Goal: Task Accomplishment & Management: Use online tool/utility

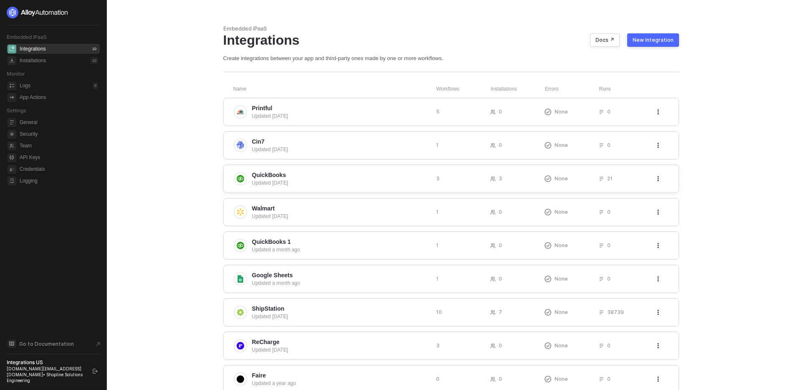
click at [304, 176] on span "QuickBooks" at bounding box center [340, 175] width 177 height 8
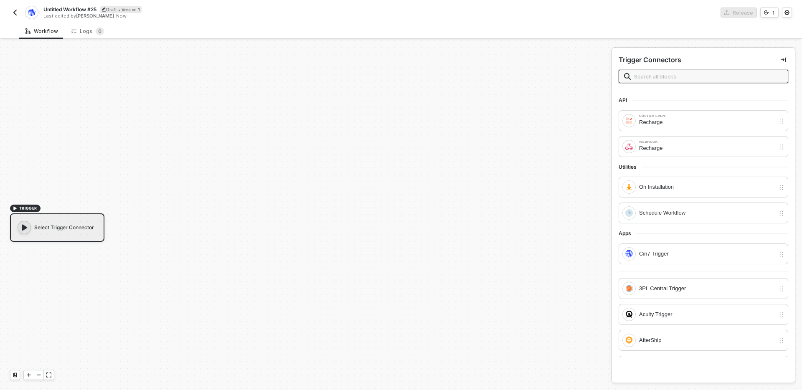
scroll to position [15, 0]
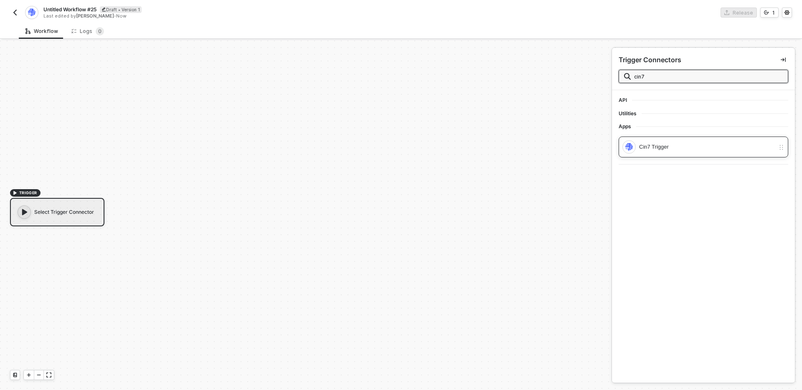
type input "cin7"
click at [682, 149] on div "Cin7 Trigger" at bounding box center [707, 146] width 136 height 9
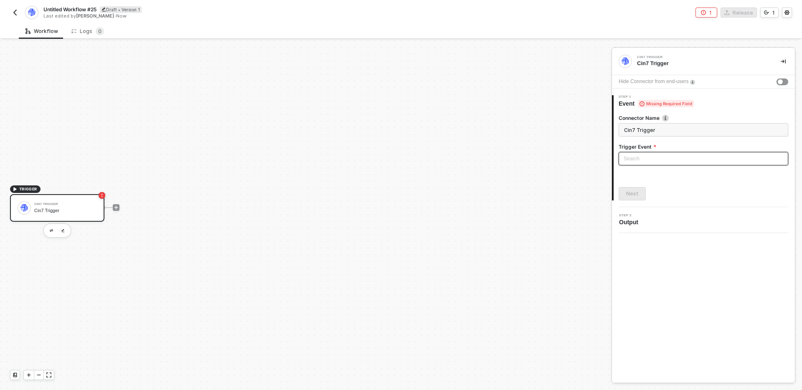
click at [649, 154] on input "search" at bounding box center [703, 158] width 160 height 13
click at [648, 175] on div "Sales Order Created" at bounding box center [703, 175] width 156 height 9
type input "Trigger workflow when sales order created"
click at [640, 193] on button "Next" at bounding box center [631, 193] width 27 height 13
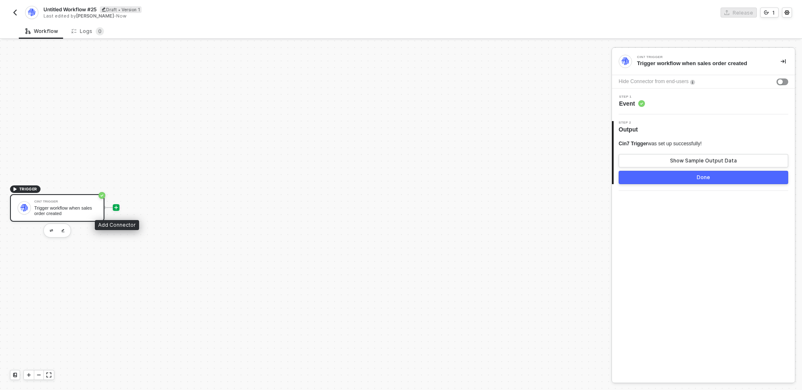
click at [114, 206] on icon "icon-play" at bounding box center [116, 207] width 5 height 5
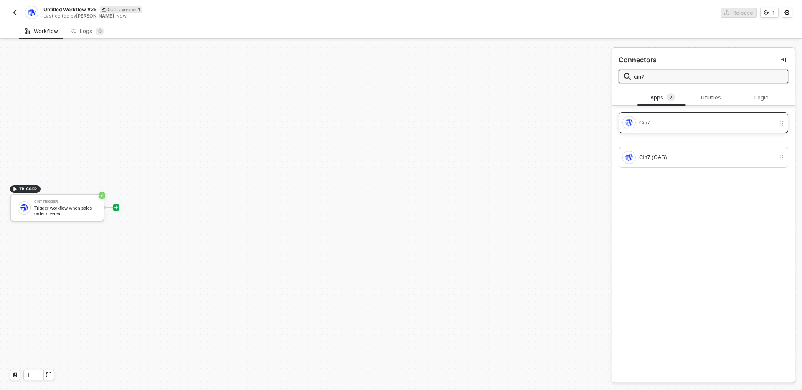
type input "cin7"
click at [658, 127] on div "Cin7" at bounding box center [707, 122] width 136 height 9
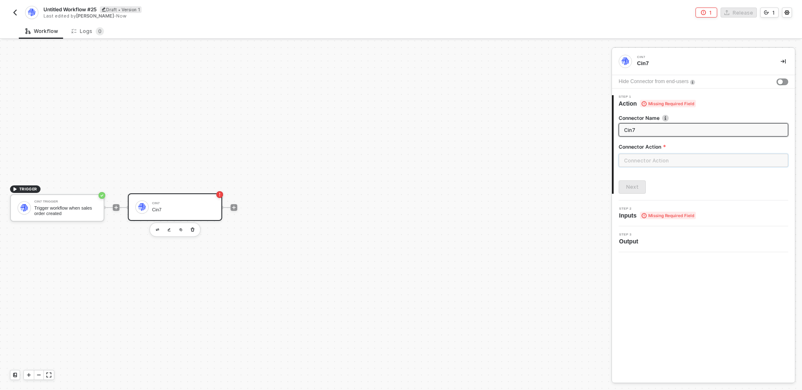
click at [643, 157] on input "text" at bounding box center [703, 160] width 170 height 13
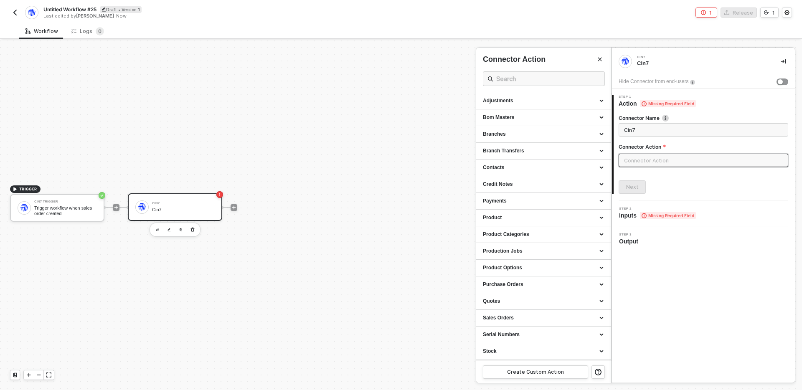
click at [436, 178] on div at bounding box center [401, 216] width 802 height 350
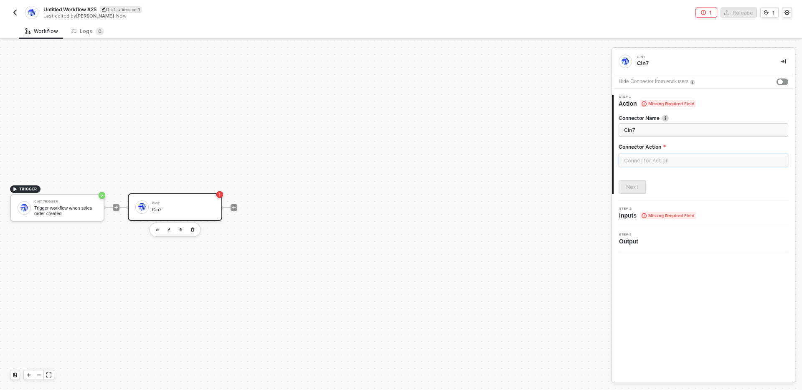
click at [654, 162] on input "text" at bounding box center [703, 160] width 170 height 13
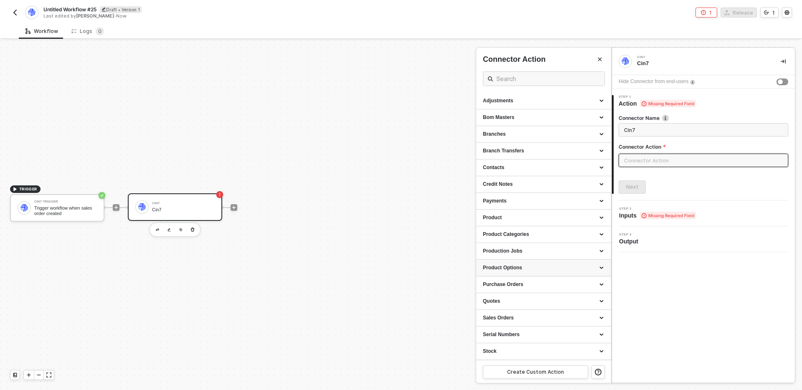
scroll to position [33, 0]
click at [318, 225] on div at bounding box center [401, 216] width 802 height 350
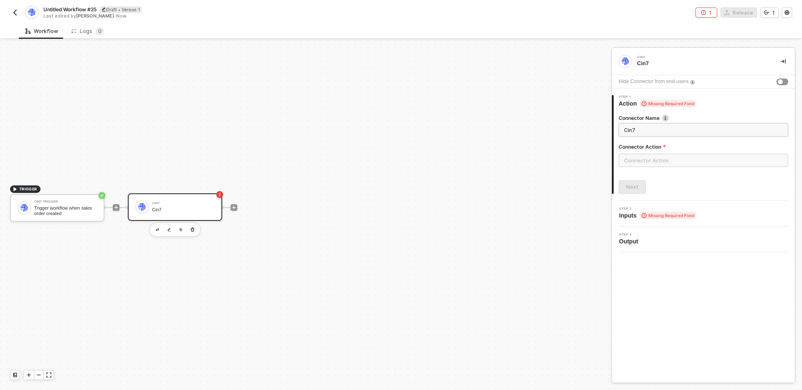
click at [661, 129] on input "Cin7" at bounding box center [702, 129] width 157 height 9
type input "Ci"
click at [192, 231] on icon "button" at bounding box center [193, 230] width 4 height 4
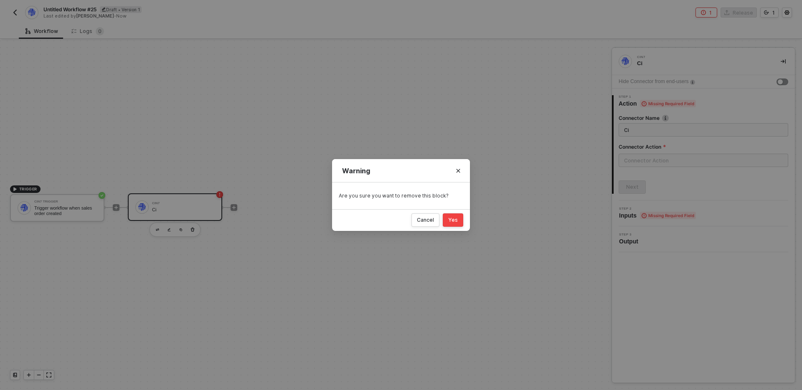
click at [462, 218] on button "Yes" at bounding box center [453, 219] width 20 height 13
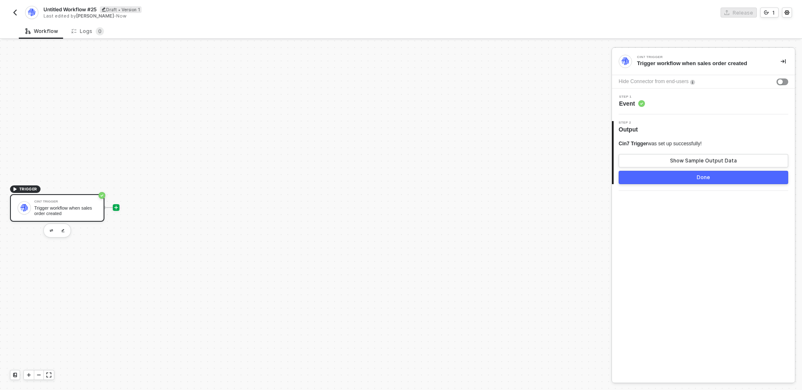
click at [117, 208] on icon "icon-play" at bounding box center [116, 207] width 5 height 5
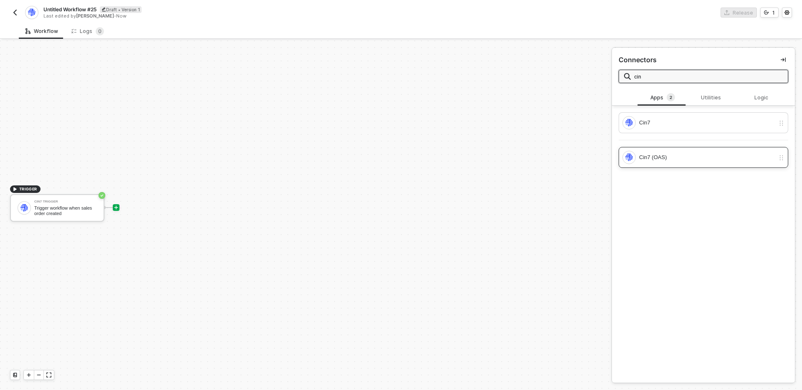
type input "cin"
click at [693, 153] on div "Cin7 (OAS)" at bounding box center [707, 157] width 136 height 9
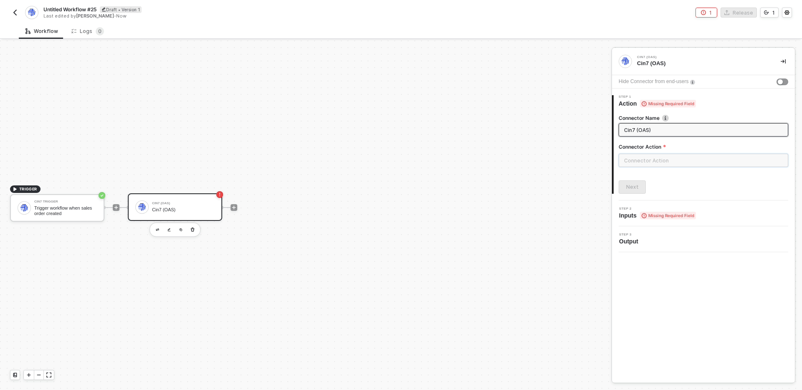
click at [651, 158] on input "text" at bounding box center [703, 160] width 170 height 13
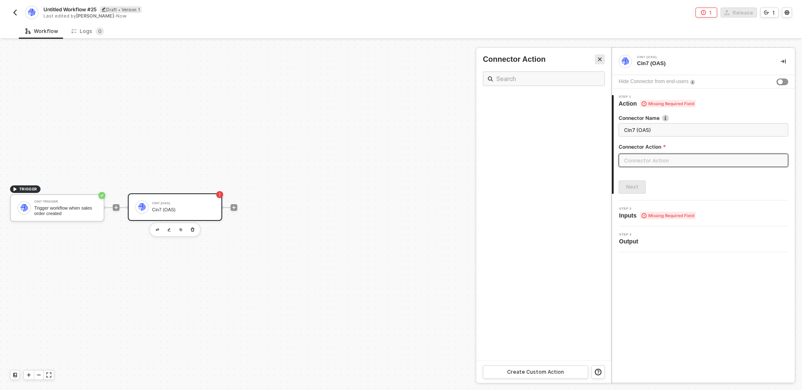
click at [595, 61] on button "Close" at bounding box center [600, 59] width 10 height 10
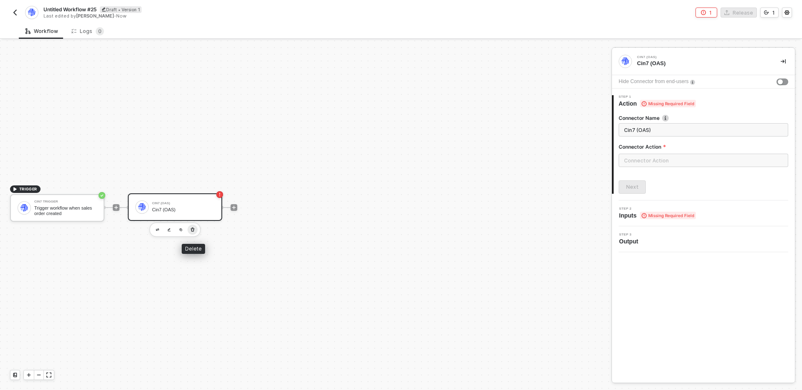
click at [190, 230] on icon "button" at bounding box center [192, 229] width 5 height 7
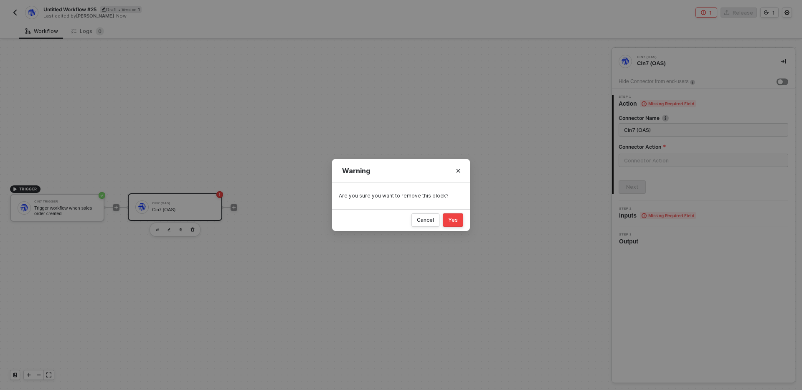
click at [450, 218] on div "Yes" at bounding box center [453, 220] width 10 height 7
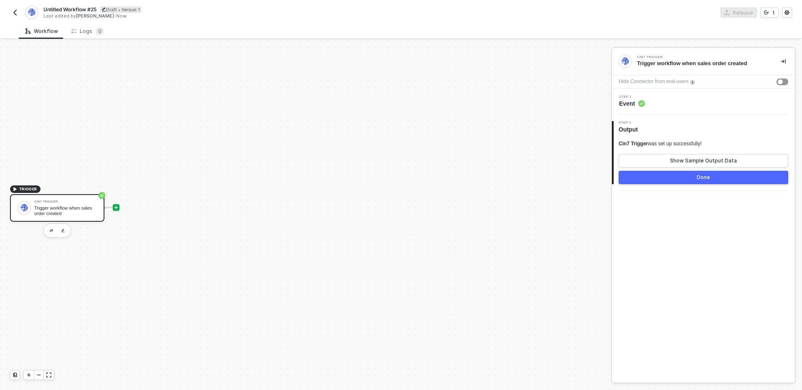
click at [115, 207] on icon "icon-play" at bounding box center [116, 208] width 4 height 4
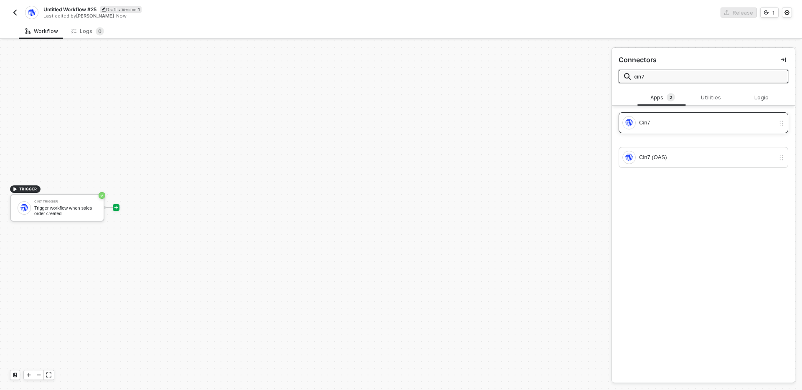
type input "cin7"
click at [663, 125] on div "Cin7" at bounding box center [707, 122] width 136 height 9
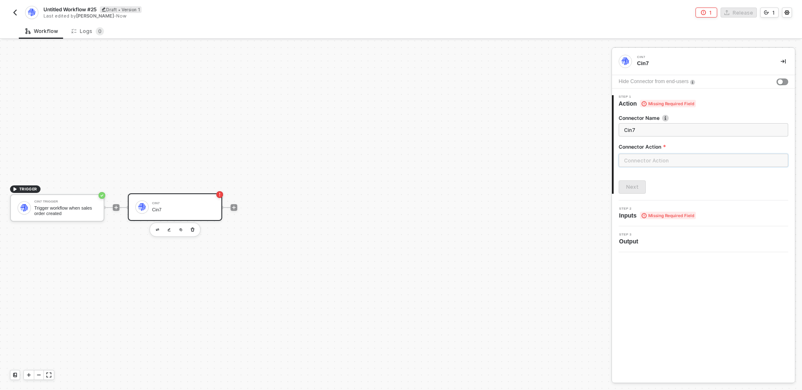
click at [642, 158] on input "text" at bounding box center [703, 160] width 170 height 13
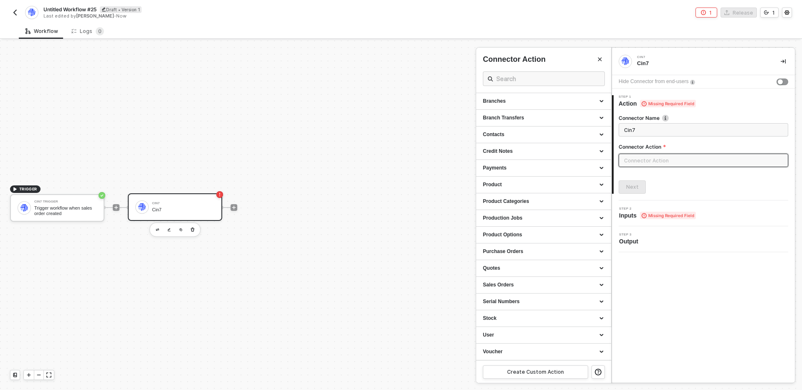
click at [14, 10] on img "button" at bounding box center [15, 12] width 7 height 7
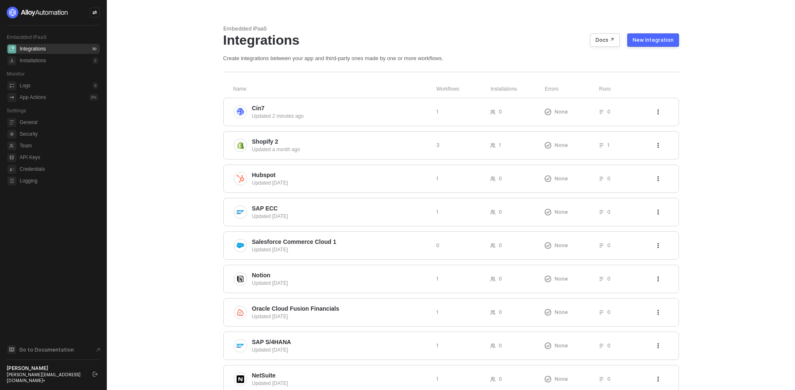
click at [663, 42] on div "New Integration" at bounding box center [653, 40] width 41 height 7
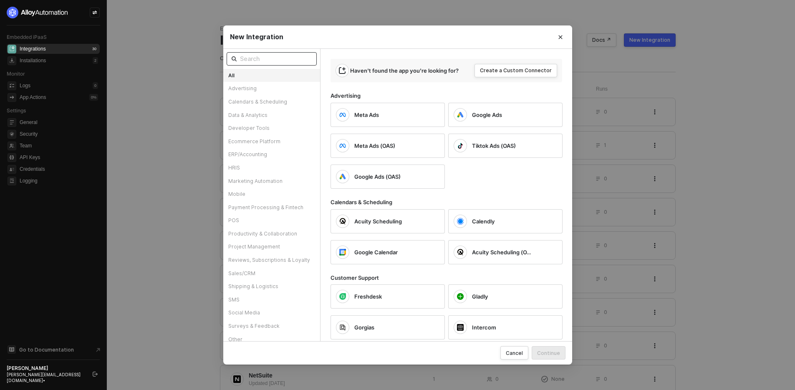
click at [261, 62] on input "text" at bounding box center [276, 58] width 72 height 9
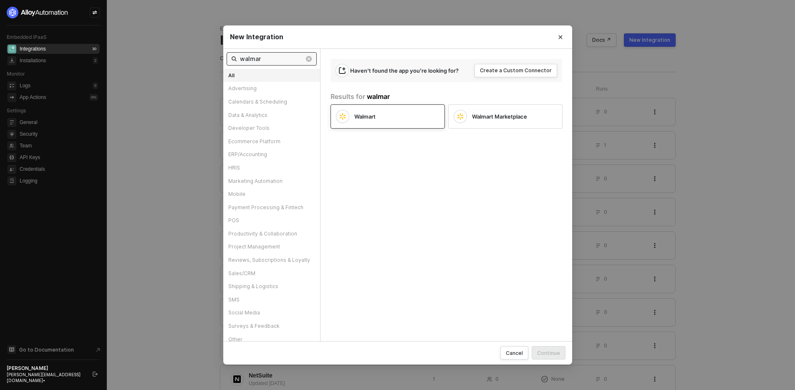
type input "walmar"
click at [382, 123] on div "Walmart" at bounding box center [388, 116] width 114 height 24
click at [549, 353] on div "Continue" at bounding box center [548, 353] width 23 height 7
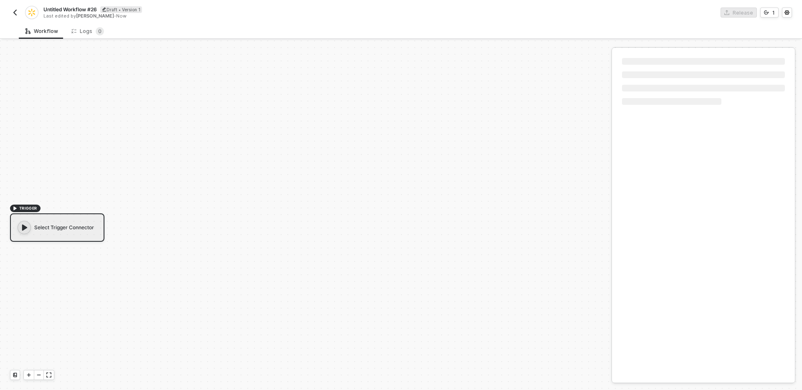
scroll to position [15, 0]
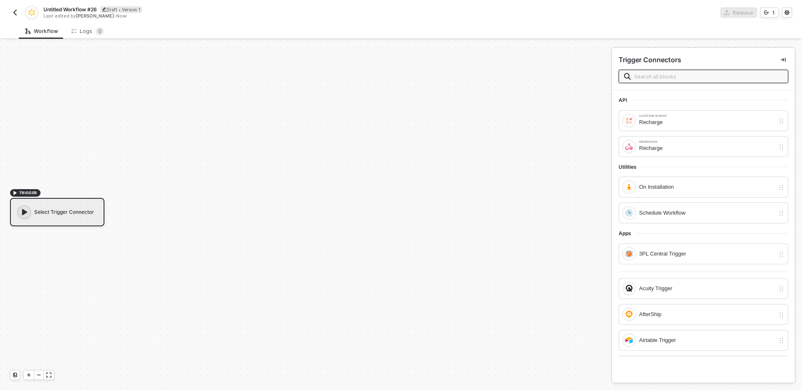
click at [649, 73] on input "text" at bounding box center [708, 76] width 149 height 9
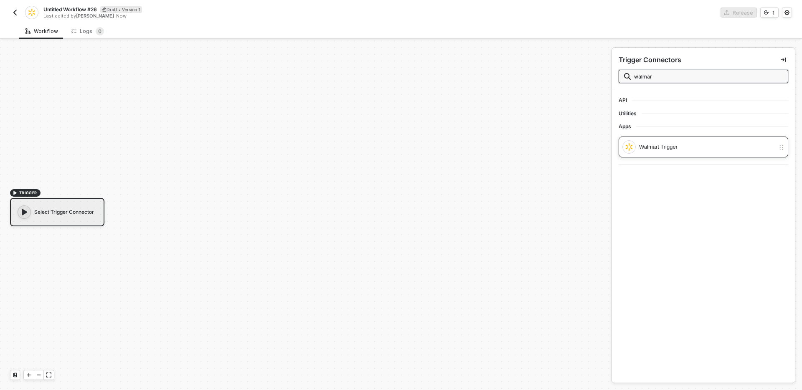
type input "walmar"
click at [674, 138] on div "Walmart Trigger" at bounding box center [703, 147] width 170 height 21
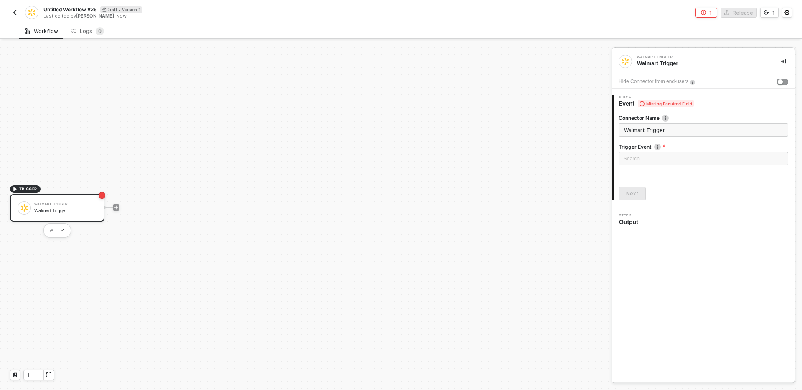
click at [661, 151] on div "Trigger Event" at bounding box center [703, 147] width 170 height 9
click at [658, 154] on input "search" at bounding box center [703, 158] width 160 height 13
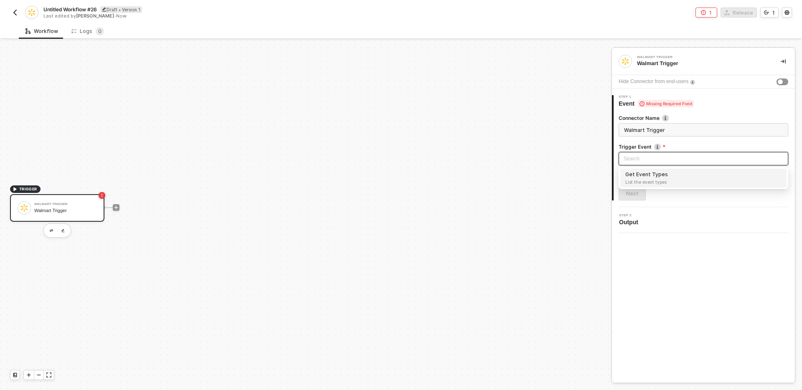
click at [645, 185] on span "List the event types" at bounding box center [703, 182] width 156 height 7
type input "Trigger workflow when get event types"
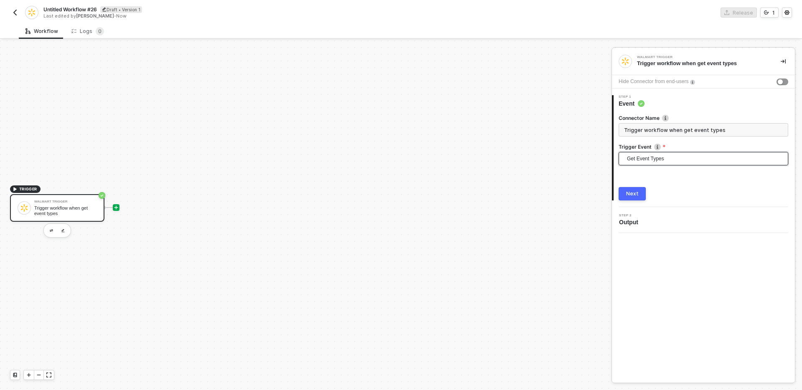
click at [118, 205] on icon "icon-play" at bounding box center [116, 207] width 5 height 5
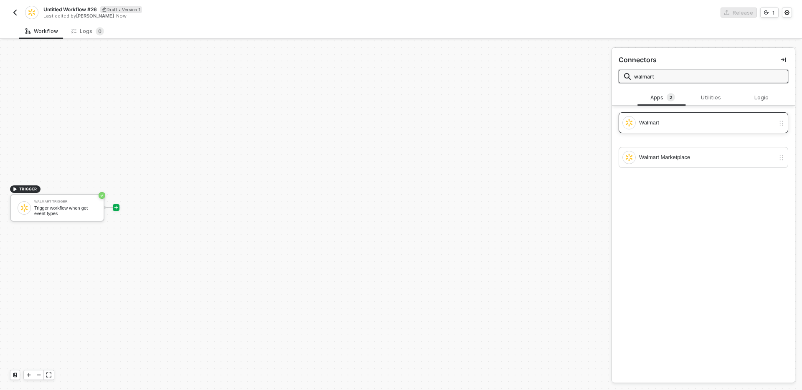
type input "walmart"
click at [667, 116] on div "Walmart" at bounding box center [698, 122] width 152 height 13
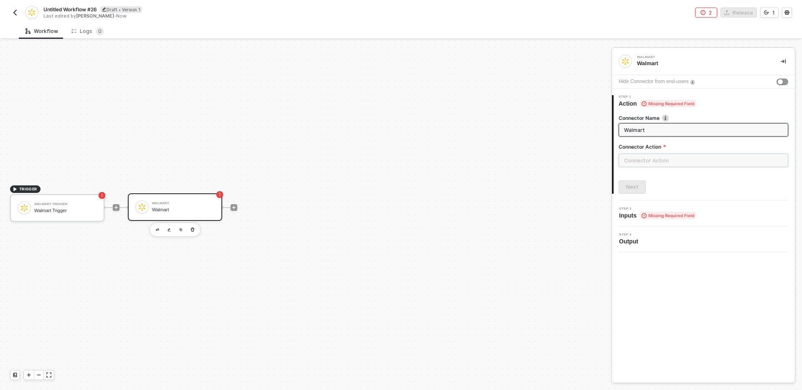
click at [655, 160] on input "text" at bounding box center [703, 160] width 170 height 13
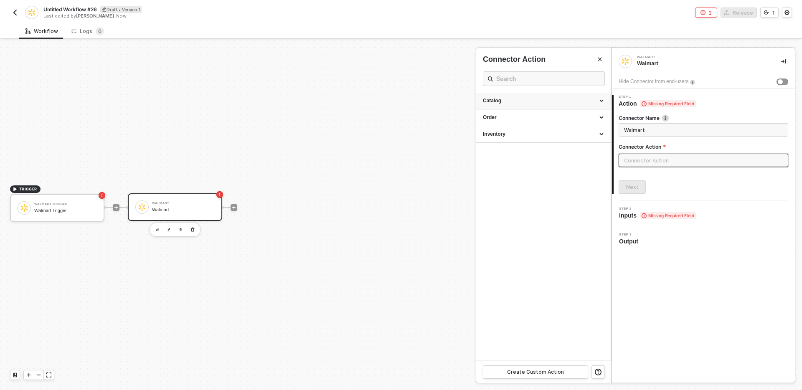
click at [550, 93] on div "Catalog" at bounding box center [543, 101] width 135 height 17
click at [550, 155] on div "Order" at bounding box center [543, 159] width 135 height 17
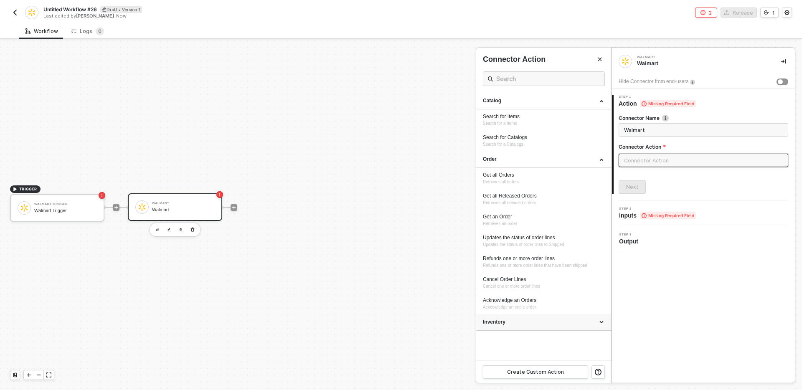
click at [539, 319] on div "Inventory" at bounding box center [544, 322] width 122 height 7
click at [652, 131] on input "Walmart" at bounding box center [702, 129] width 157 height 9
click at [194, 230] on div at bounding box center [401, 216] width 802 height 350
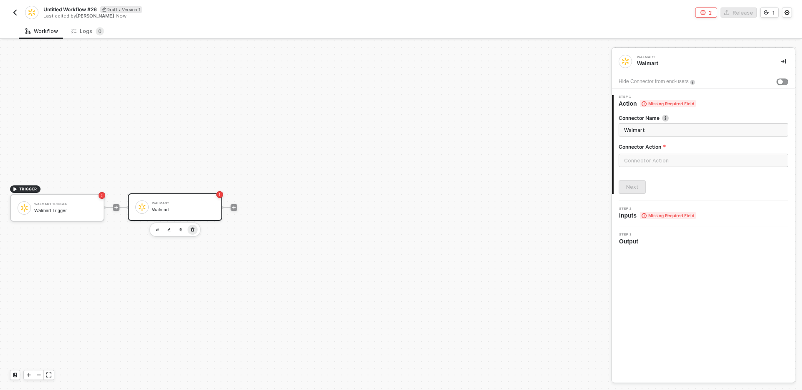
click at [191, 230] on icon "button" at bounding box center [193, 230] width 4 height 4
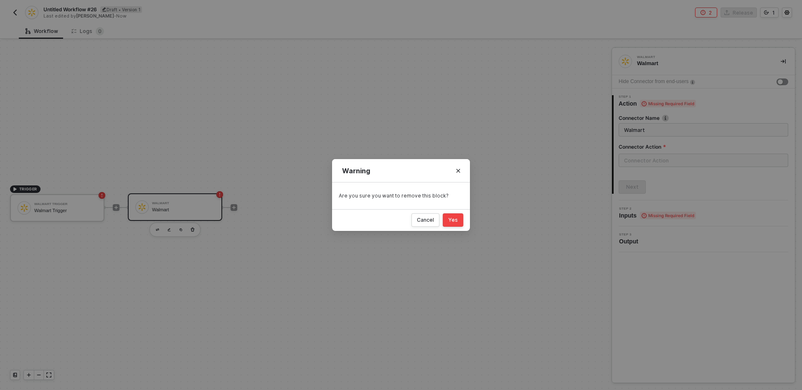
click at [456, 220] on div "Yes" at bounding box center [453, 220] width 10 height 7
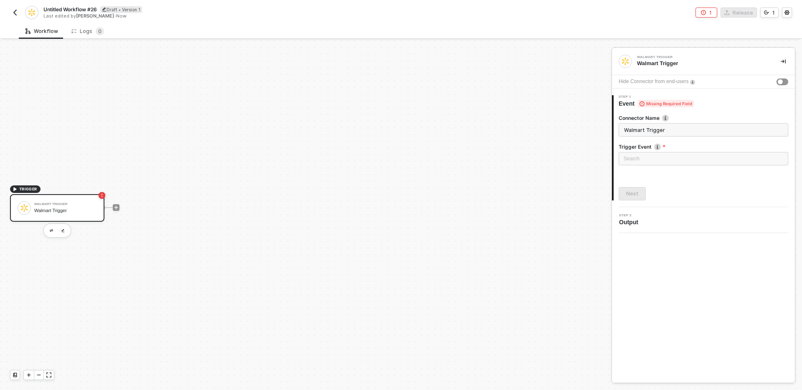
click at [120, 209] on div at bounding box center [116, 207] width 111 height 65
click at [114, 207] on icon "icon-play" at bounding box center [116, 207] width 5 height 5
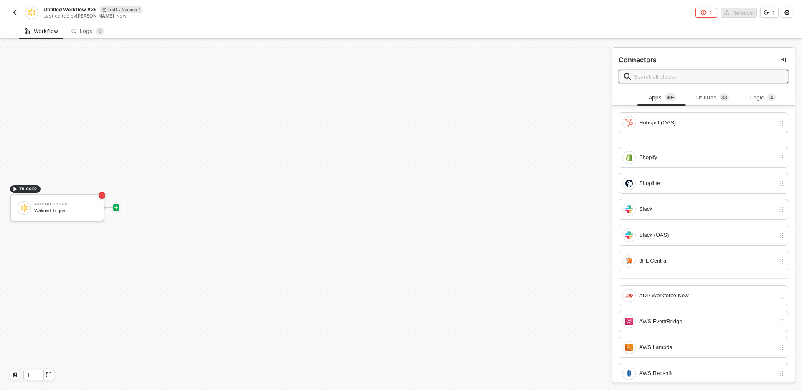
click at [687, 74] on input "text" at bounding box center [708, 76] width 149 height 9
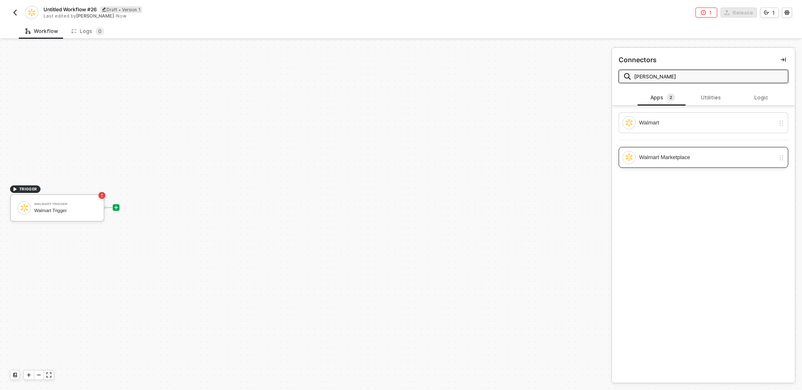
type input "walma"
click at [682, 157] on div "Walmart Marketplace" at bounding box center [707, 157] width 136 height 9
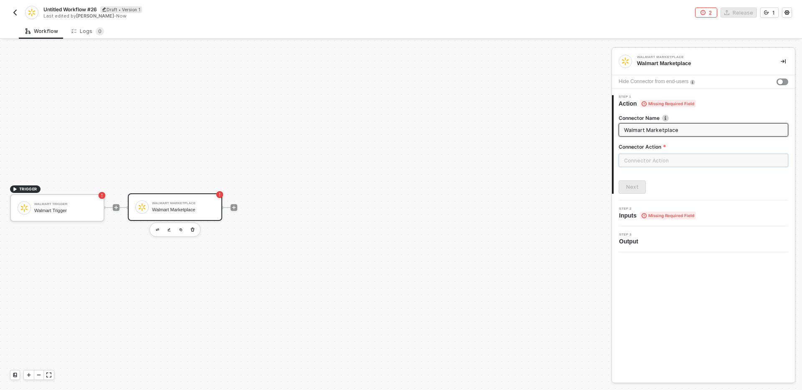
click at [677, 157] on input "text" at bounding box center [703, 160] width 170 height 13
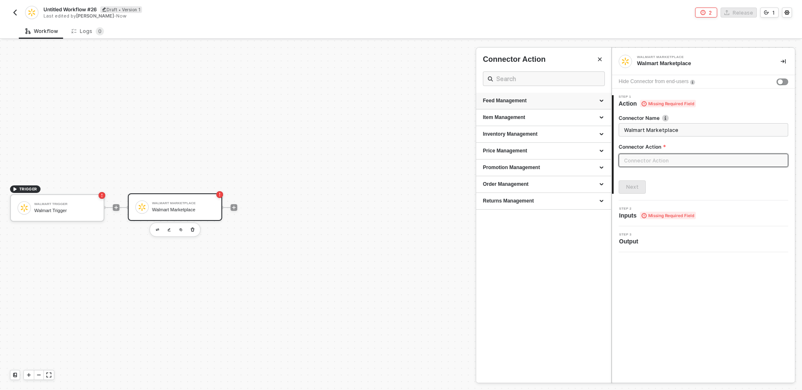
click at [562, 99] on div "Feed Management" at bounding box center [544, 100] width 122 height 7
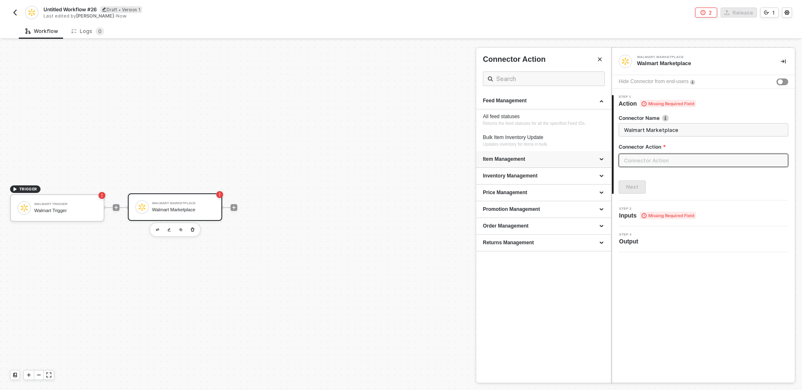
click at [554, 165] on div "Item Management" at bounding box center [543, 159] width 135 height 17
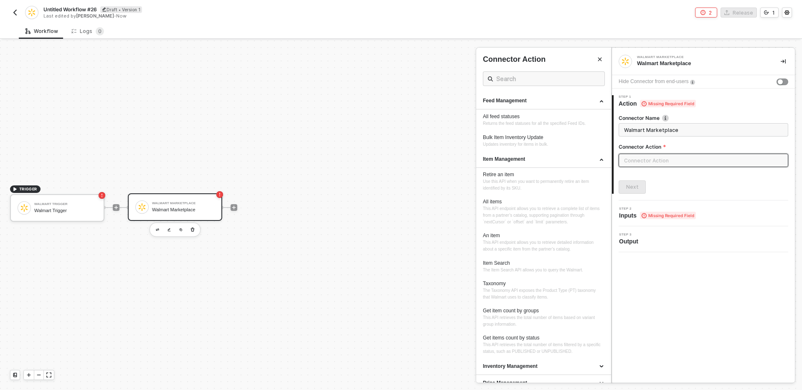
click at [74, 213] on div at bounding box center [401, 216] width 802 height 350
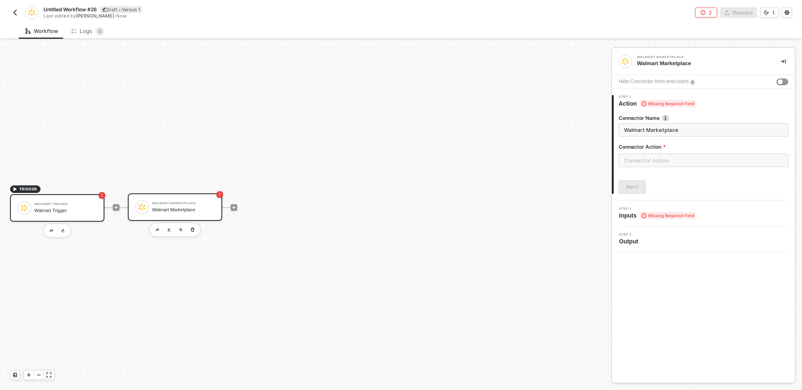
click at [87, 210] on div "Walmart Trigger" at bounding box center [65, 210] width 63 height 5
click at [185, 208] on div "Walmart Marketplace" at bounding box center [183, 209] width 63 height 5
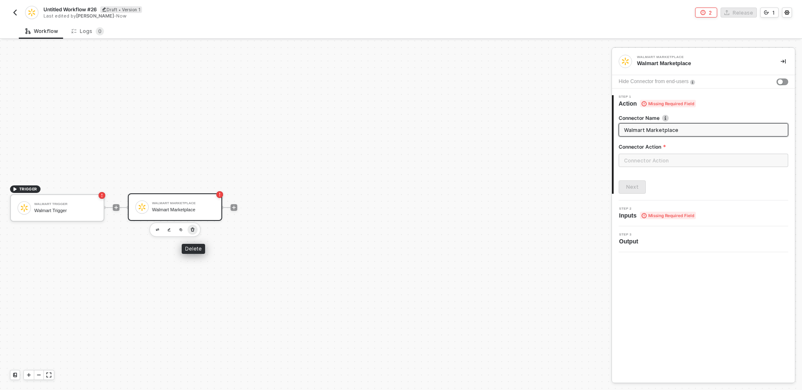
click at [194, 228] on icon "button" at bounding box center [193, 230] width 4 height 4
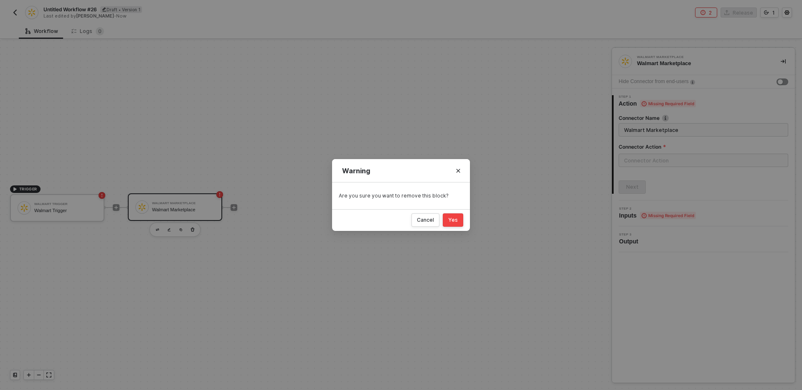
click at [460, 219] on button "Yes" at bounding box center [453, 219] width 20 height 13
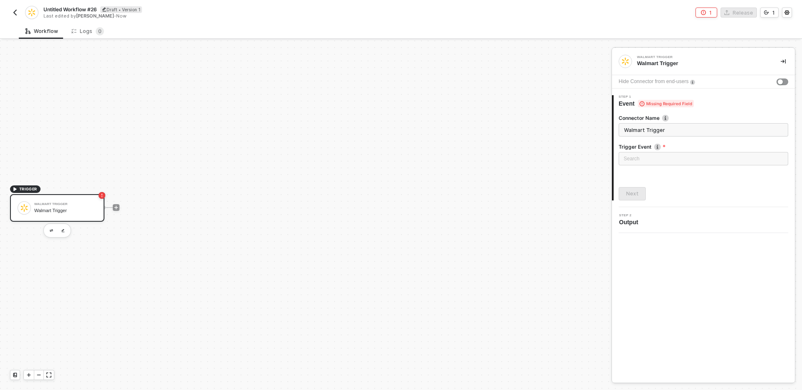
click at [81, 214] on div "Walmart Trigger Walmart Trigger" at bounding box center [65, 208] width 63 height 16
click at [51, 230] on img "button" at bounding box center [51, 230] width 3 height 3
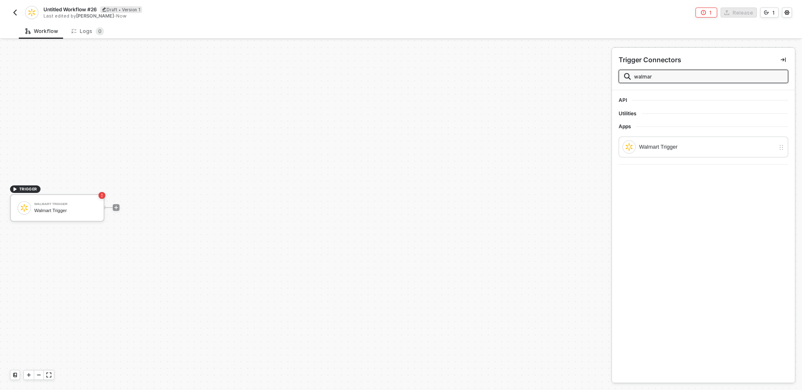
type input "walmart"
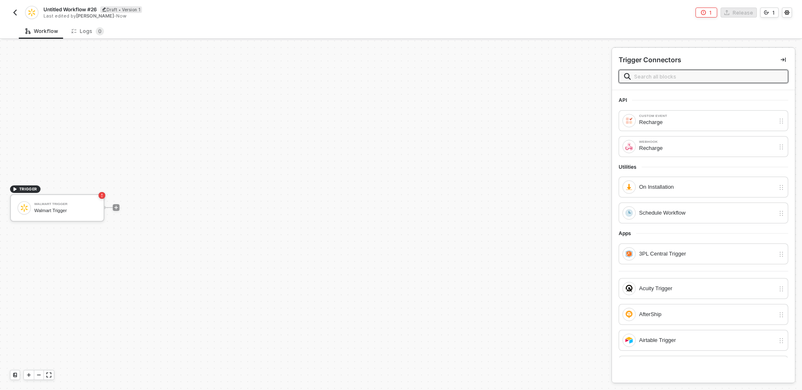
click at [12, 10] on img "button" at bounding box center [15, 12] width 7 height 7
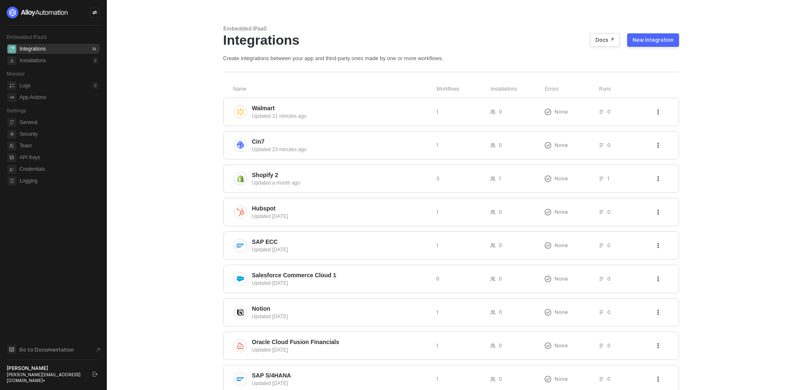
click at [93, 377] on icon "logout" at bounding box center [95, 374] width 5 height 5
